Goal: Transaction & Acquisition: Purchase product/service

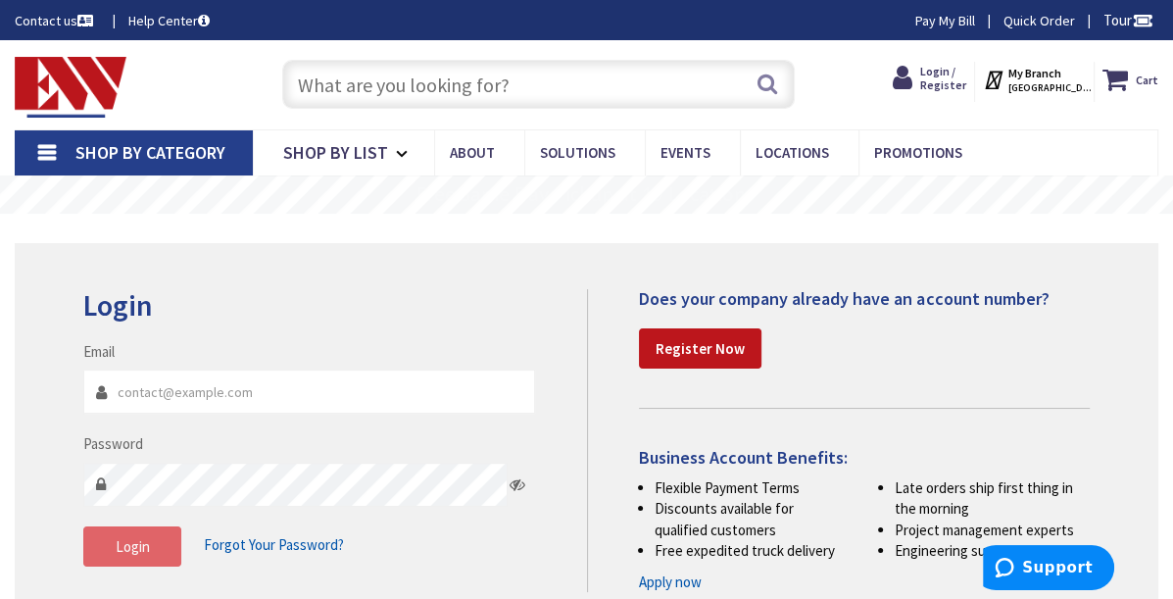
type input "camelectricservices@gmail.com"
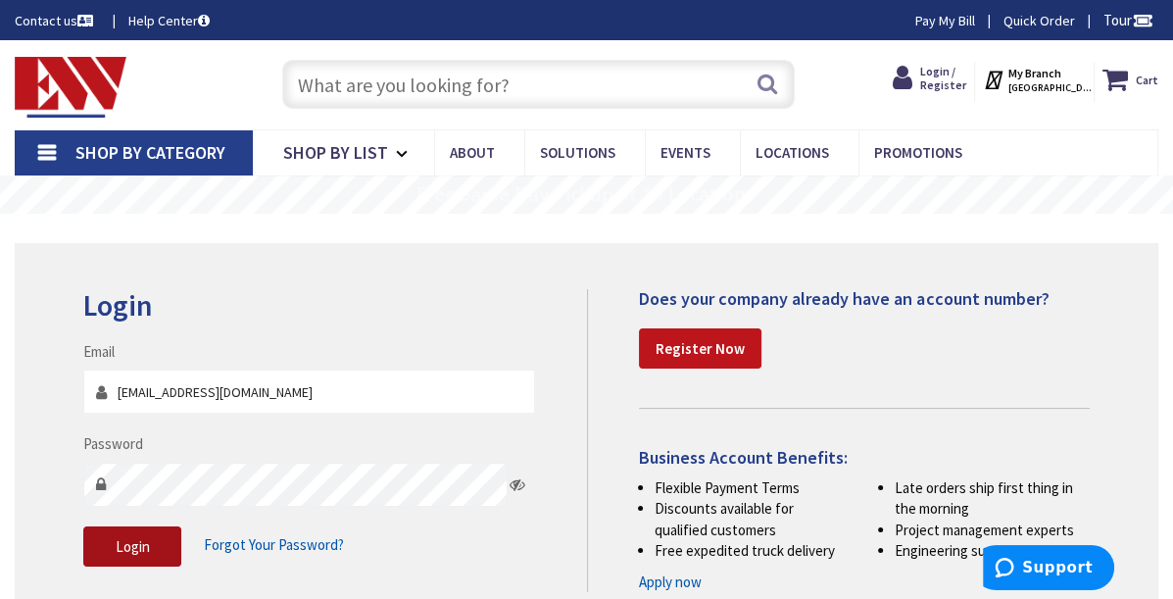
click at [150, 552] on span "Login" at bounding box center [133, 546] width 34 height 19
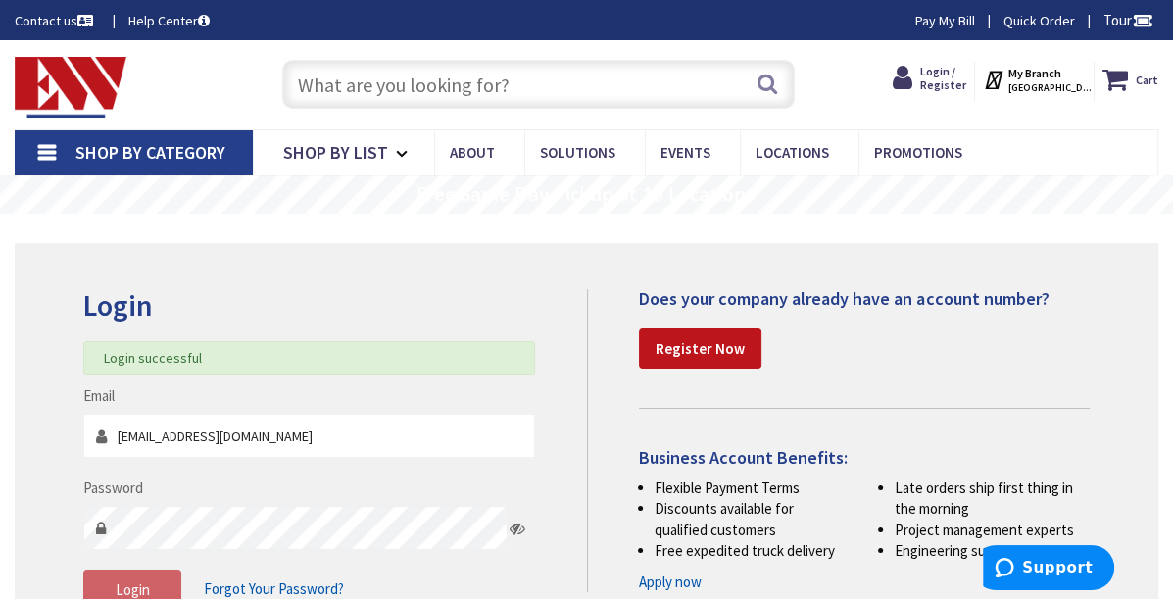
click at [424, 81] on input "text" at bounding box center [538, 84] width 512 height 49
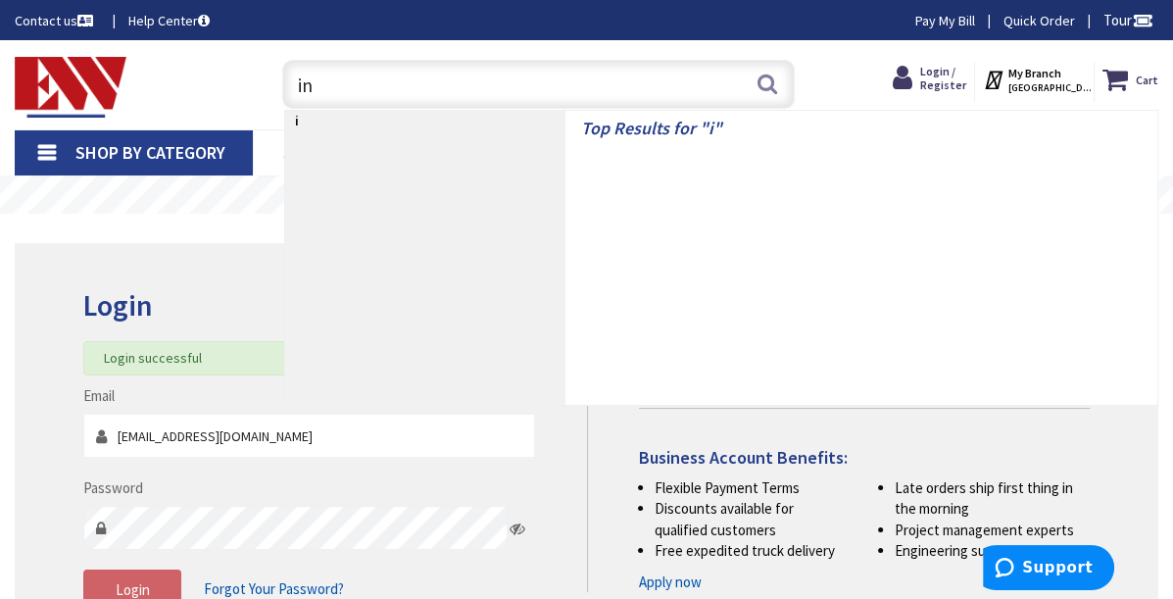
type input "in"
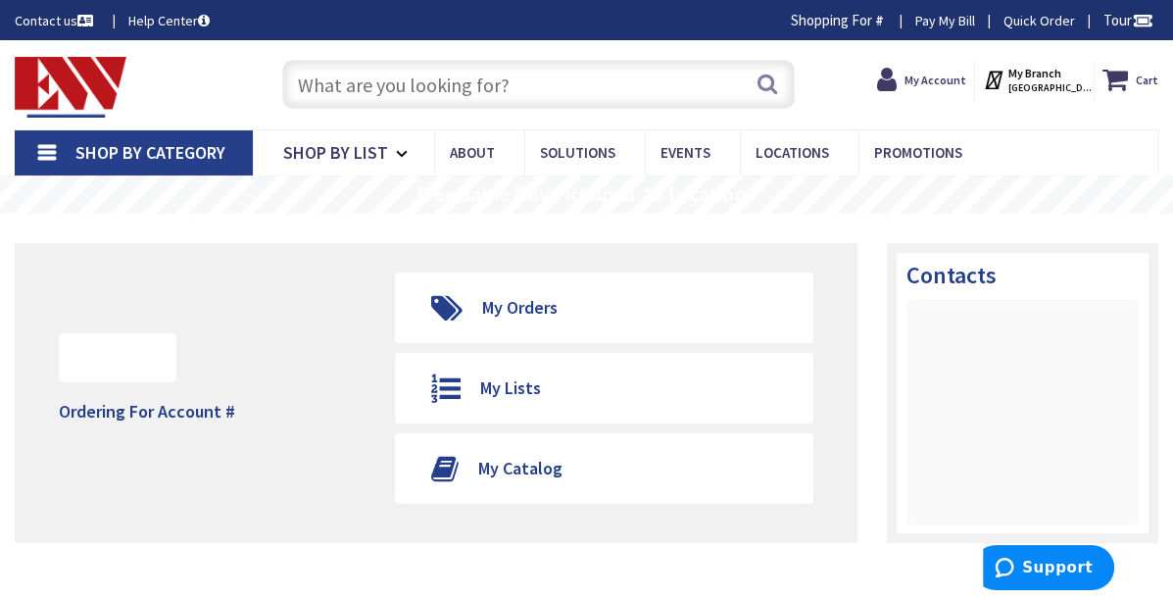
click at [423, 81] on input "text" at bounding box center [538, 84] width 512 height 49
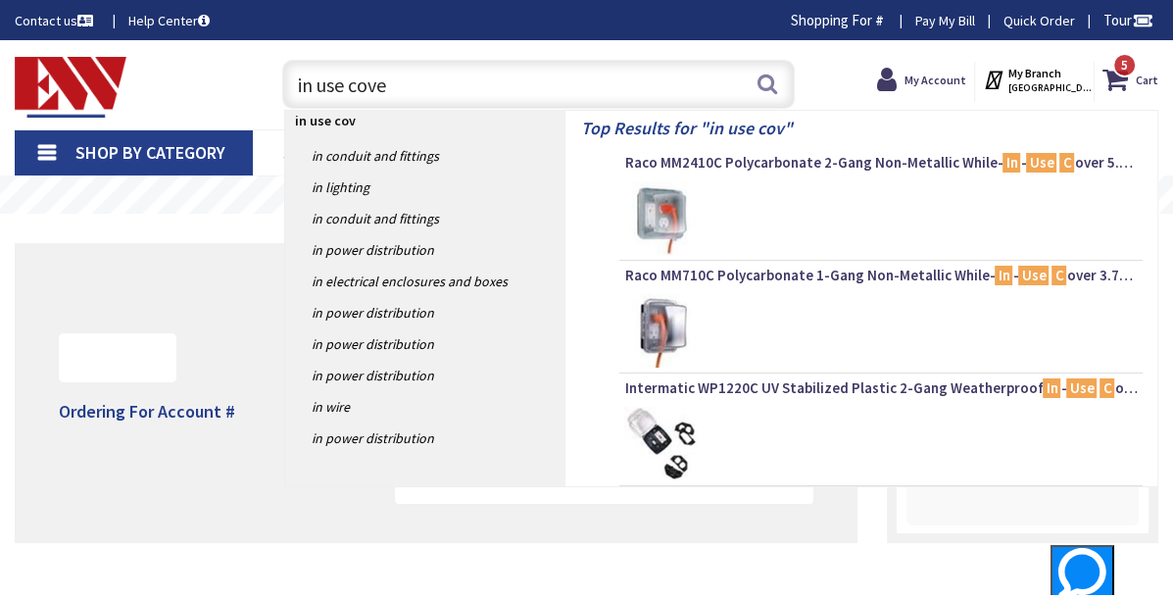
type input "in use cover"
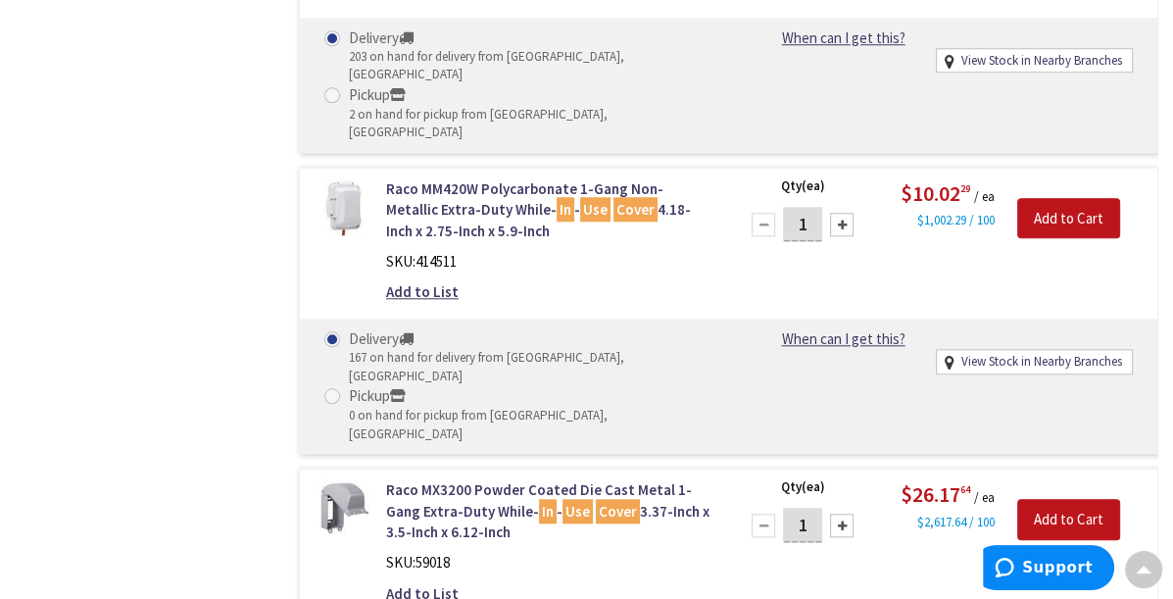
scroll to position [1372, 0]
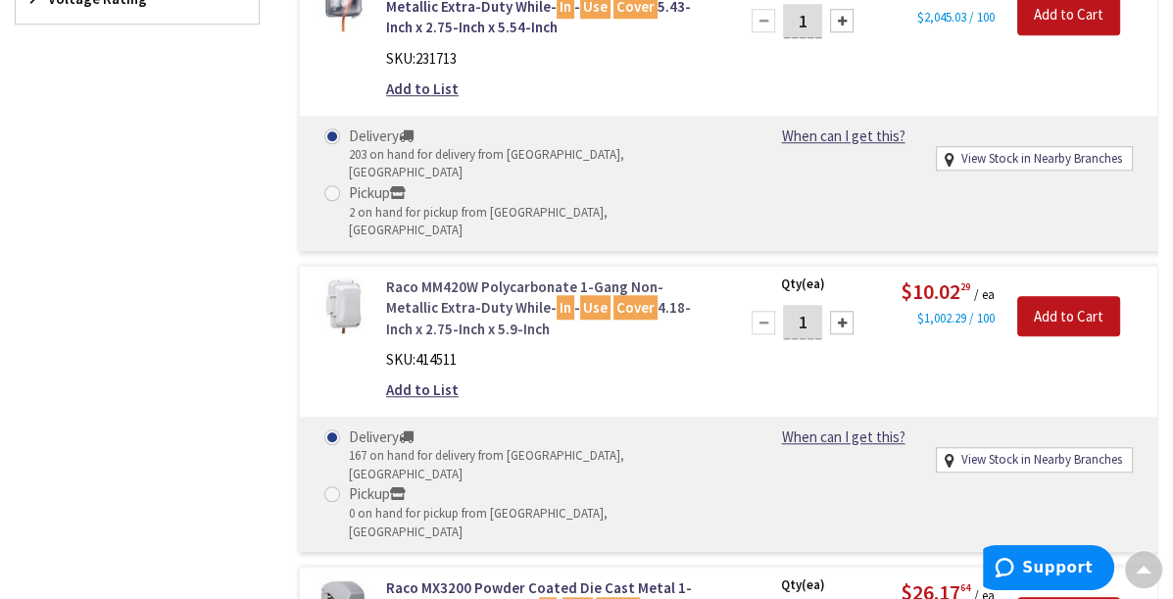
click at [606, 276] on link "Raco MM420W Polycarbonate 1-Gang Non-Metallic Extra-Duty While- In - Use Cover …" at bounding box center [550, 307] width 328 height 63
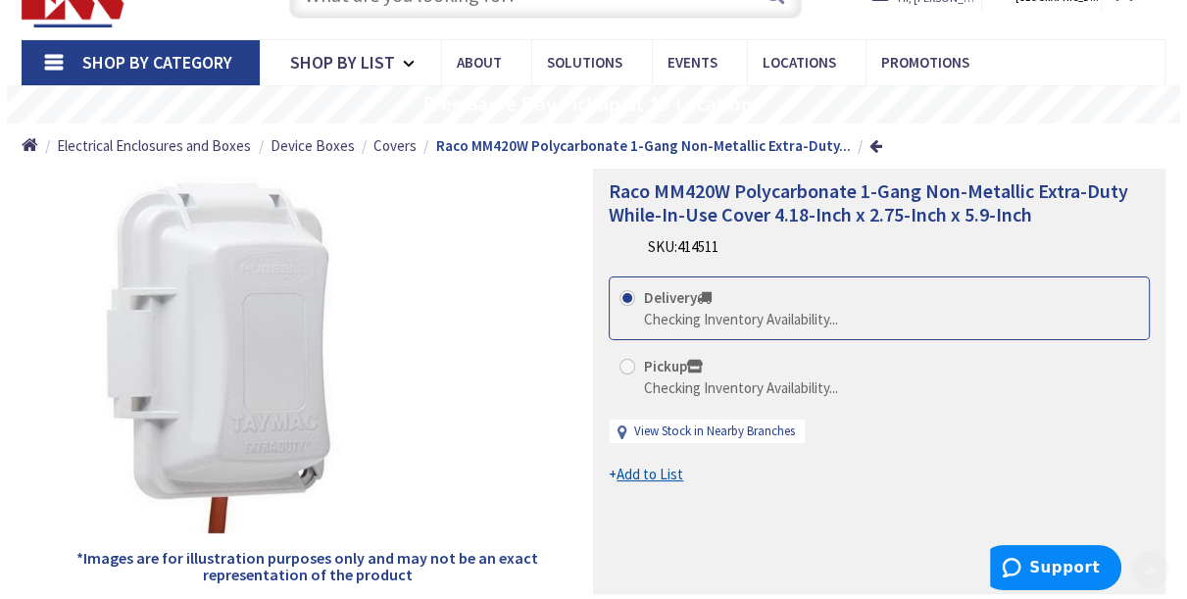
scroll to position [196, 0]
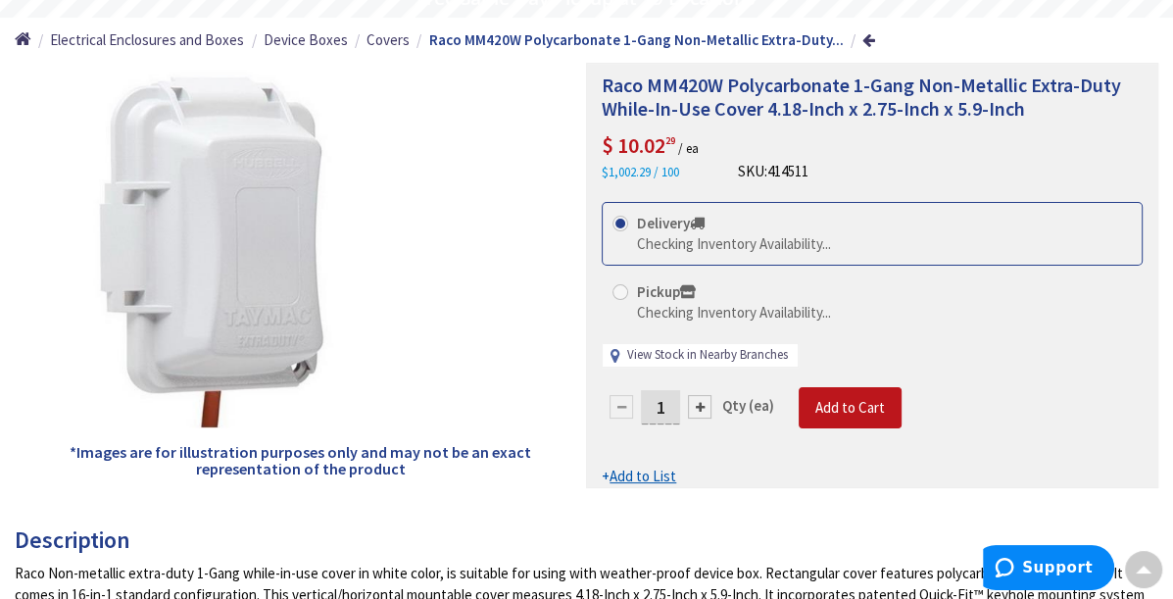
click at [677, 364] on link "View Stock in Nearby Branches" at bounding box center [707, 355] width 161 height 19
select select "data-availability"
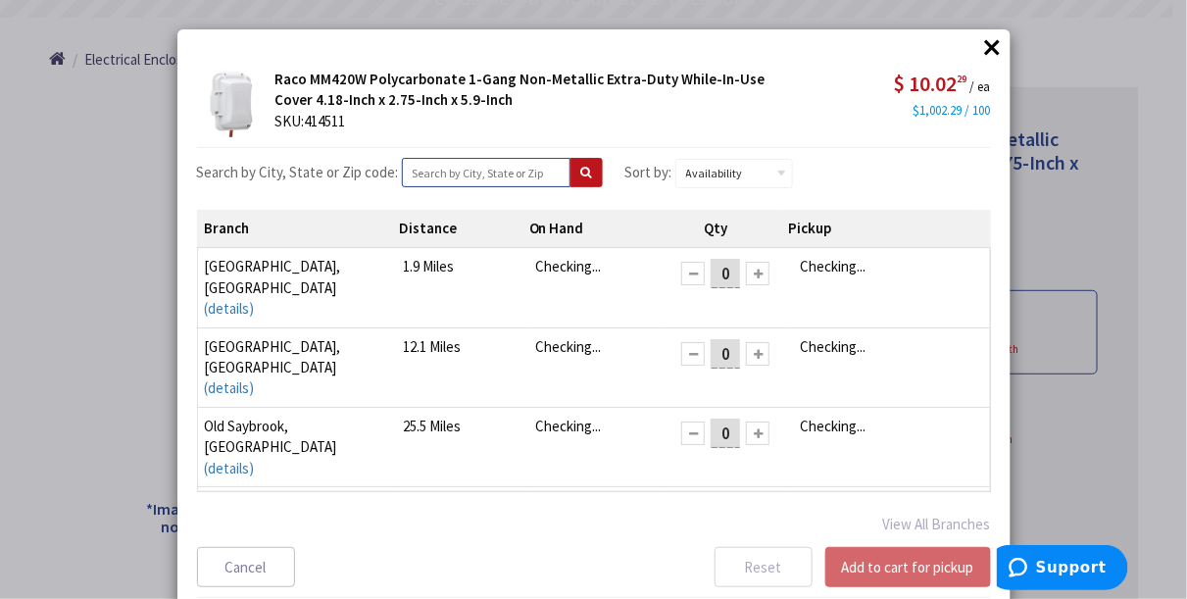
click at [473, 166] on input "text" at bounding box center [486, 172] width 169 height 29
type input "06611"
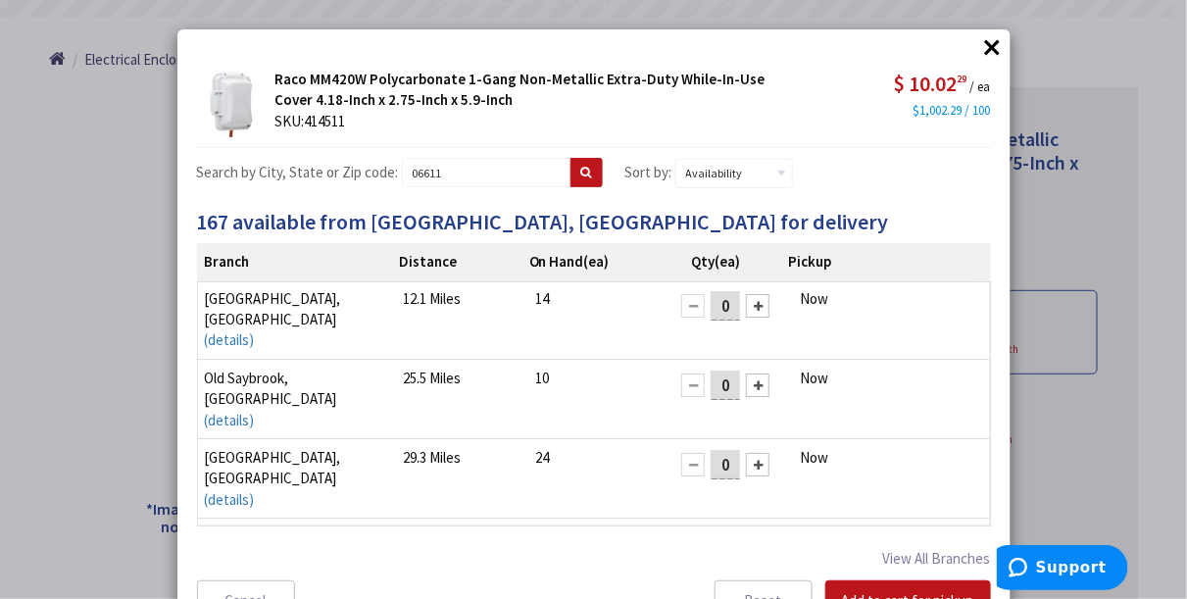
scroll to position [0, 0]
click at [570, 168] on button at bounding box center [586, 172] width 32 height 29
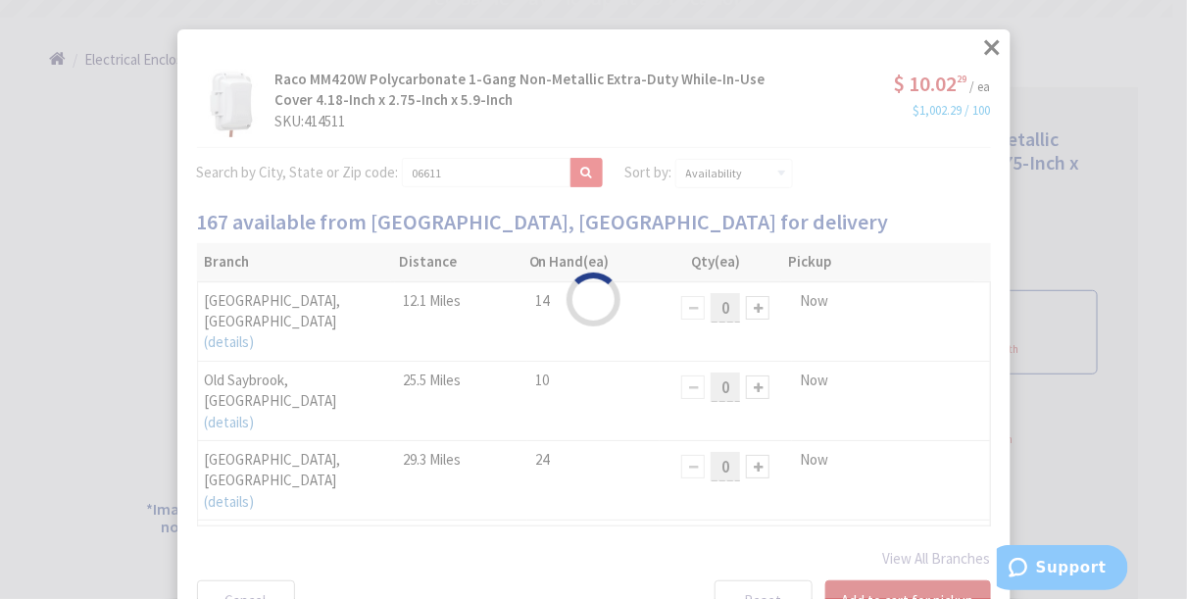
select select "data-availability"
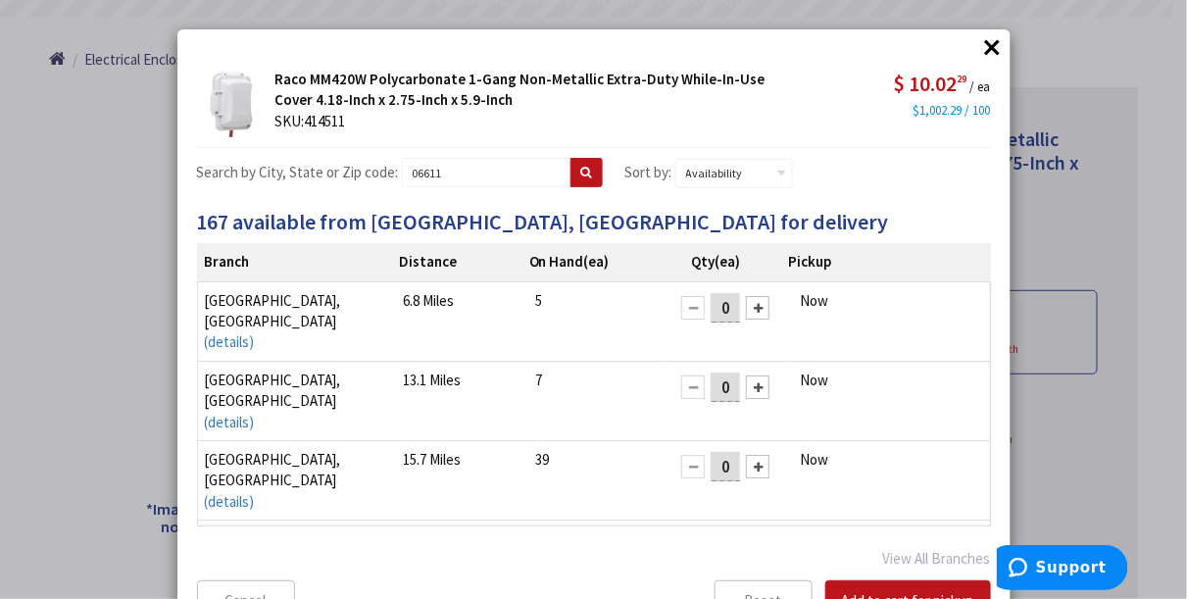
click at [984, 44] on button "×" at bounding box center [992, 46] width 29 height 29
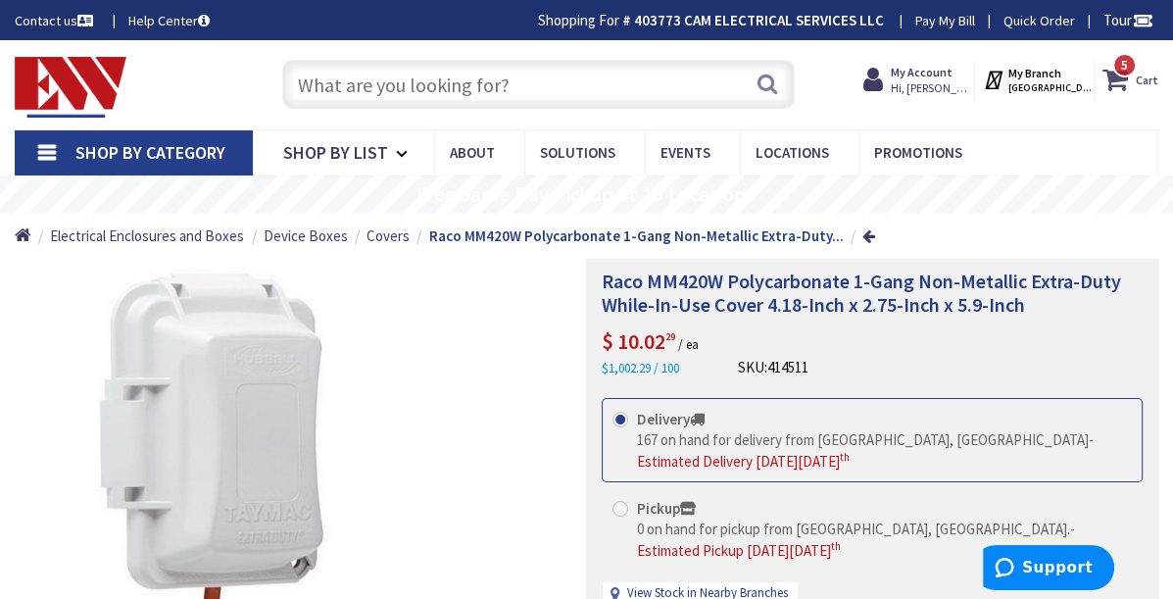
click at [1112, 77] on span "5 5 items" at bounding box center [1124, 65] width 24 height 24
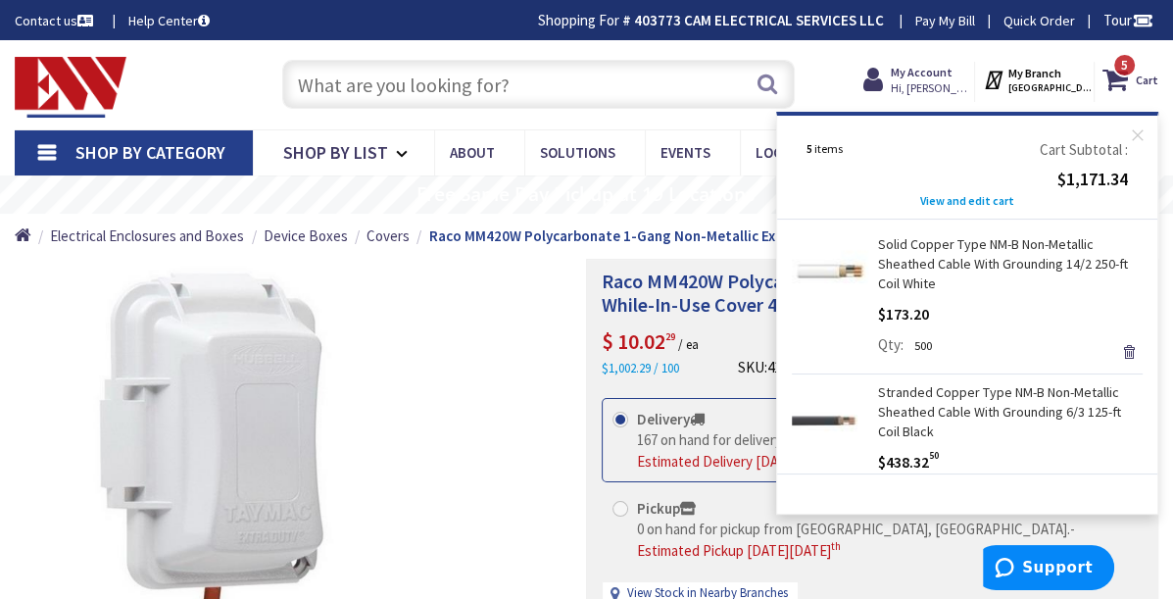
click at [920, 208] on span "View and edit cart" at bounding box center [967, 200] width 94 height 15
